Goal: Find specific page/section

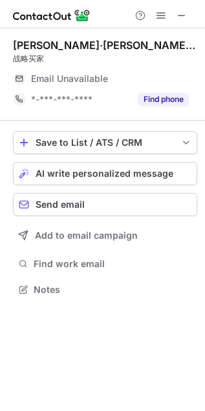
scroll to position [281, 205]
click at [178, 14] on span at bounding box center [181, 15] width 10 height 10
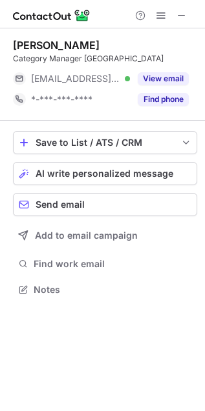
scroll to position [281, 205]
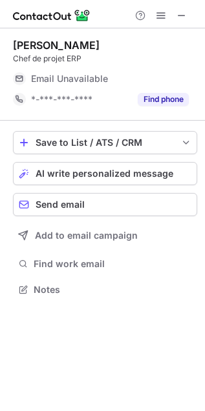
scroll to position [281, 205]
click at [179, 12] on span at bounding box center [181, 15] width 10 height 10
